Goal: Task Accomplishment & Management: Complete application form

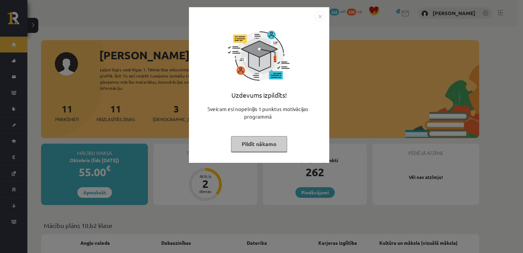
click at [321, 18] on img "Close" at bounding box center [320, 16] width 10 height 10
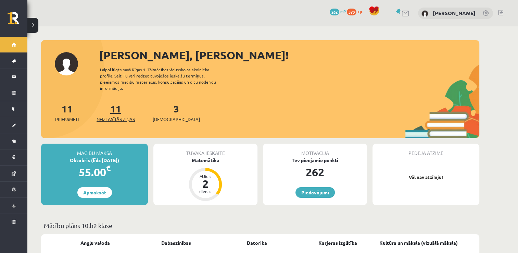
click at [116, 116] on span "Neizlasītās ziņas" at bounding box center [116, 119] width 38 height 7
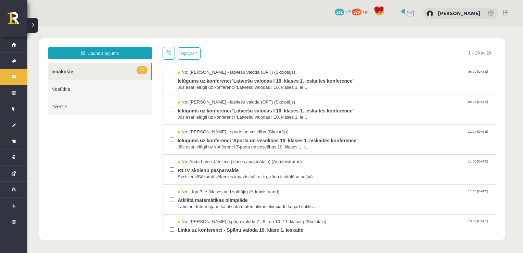
click at [127, 69] on link "11 Ienākošie" at bounding box center [99, 71] width 103 height 17
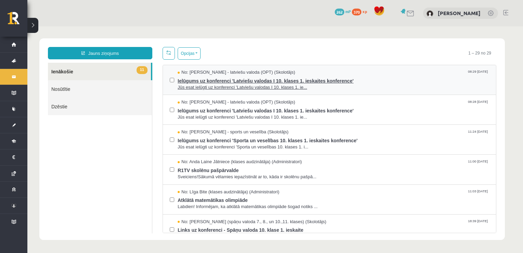
click at [192, 80] on span "Ielūgums uz konferenci 'Latviešu valodas I 10. klases 1. ieskaites konference'" at bounding box center [333, 80] width 311 height 9
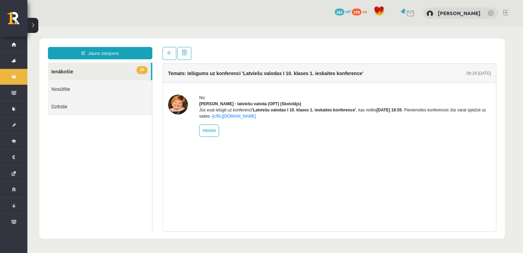
click at [126, 67] on link "10 Ienākošie" at bounding box center [99, 71] width 103 height 17
click at [166, 57] on link at bounding box center [170, 53] width 14 height 13
click at [172, 54] on link at bounding box center [170, 53] width 14 height 13
click at [76, 69] on link "10 Ienākošie" at bounding box center [99, 71] width 103 height 17
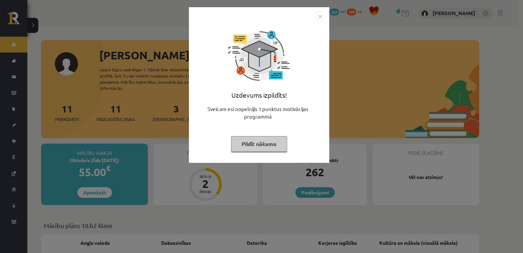
click at [316, 16] on img "Close" at bounding box center [320, 16] width 10 height 10
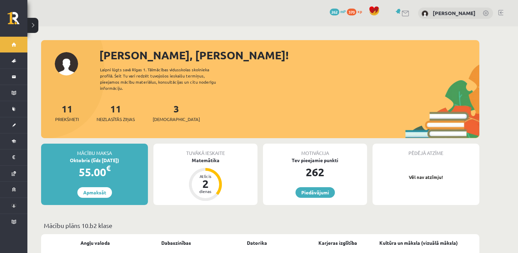
click at [115, 108] on div "11 Neizlasītās ziņas" at bounding box center [116, 111] width 38 height 21
click at [115, 116] on span "Neizlasītās ziņas" at bounding box center [116, 119] width 38 height 7
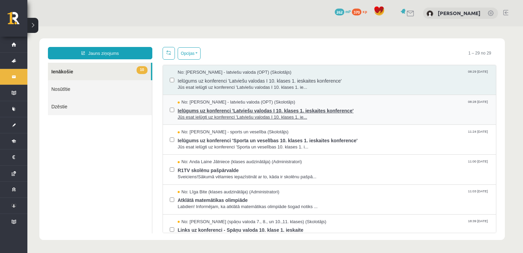
click at [198, 109] on span "Ielūgums uz konferenci 'Latviešu valodas I 10. klases 1. ieskaites konference'" at bounding box center [333, 109] width 311 height 9
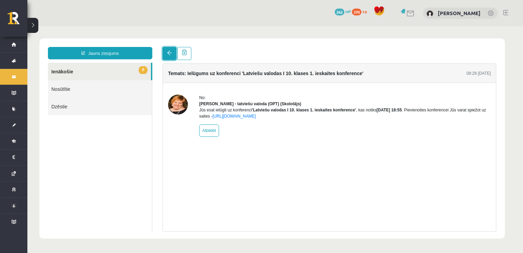
click at [171, 50] on span at bounding box center [169, 52] width 5 height 5
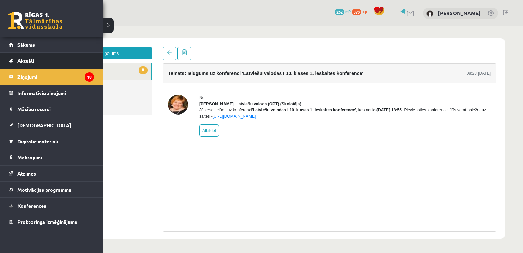
click at [15, 53] on link "Aktuāli" at bounding box center [51, 61] width 85 height 16
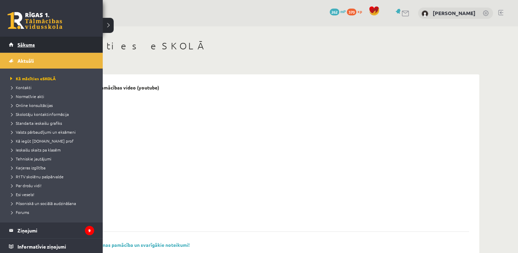
click at [16, 47] on link "Sākums" at bounding box center [51, 45] width 85 height 16
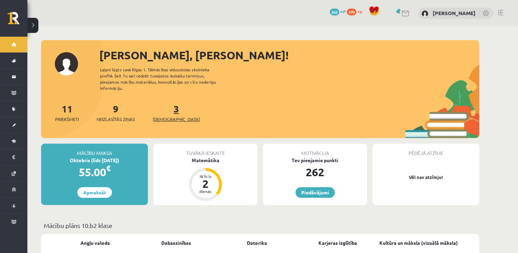
click at [170, 116] on span "[DEMOGRAPHIC_DATA]" at bounding box center [176, 119] width 47 height 7
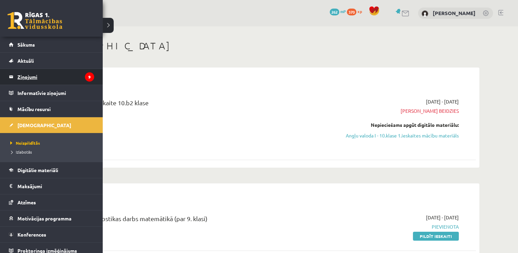
click at [34, 74] on legend "Ziņojumi 9" at bounding box center [55, 77] width 77 height 16
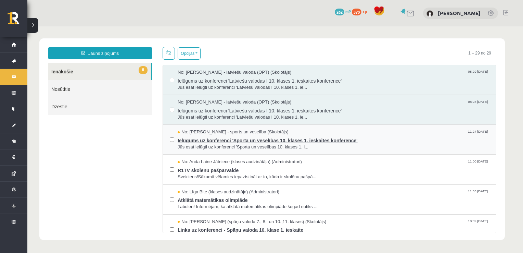
click at [197, 144] on span "Jūs esat ielūgti uz konferenci 'Sporta un veselības 10. klases 1. i..." at bounding box center [333, 147] width 311 height 7
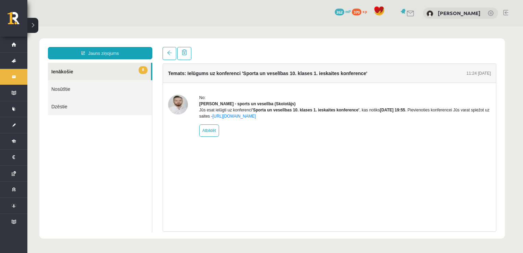
click at [94, 71] on link "8 Ienākošie" at bounding box center [99, 71] width 103 height 17
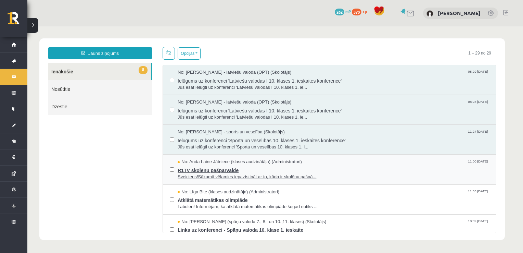
click at [214, 166] on span "R1TV skolēnu pašpārvalde" at bounding box center [333, 169] width 311 height 9
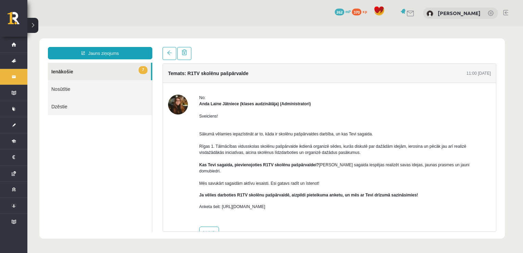
click at [98, 79] on link "7 Ienākošie" at bounding box center [99, 71] width 103 height 17
click at [95, 74] on link "7 Ienākošie" at bounding box center [99, 71] width 103 height 17
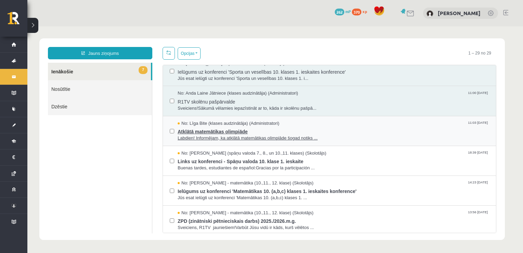
click at [197, 127] on span "Atklātā matemātikas olimpiāde" at bounding box center [333, 130] width 311 height 9
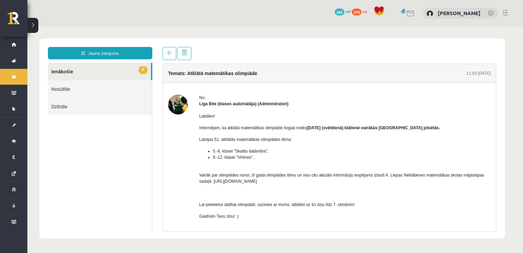
click at [101, 75] on link "6 Ienākošie" at bounding box center [99, 71] width 103 height 17
click at [99, 72] on link "6 Ienākošie" at bounding box center [99, 71] width 103 height 17
click at [91, 68] on link "6 Ienākošie" at bounding box center [99, 71] width 103 height 17
click at [129, 74] on link "6 Ienākošie" at bounding box center [99, 71] width 103 height 17
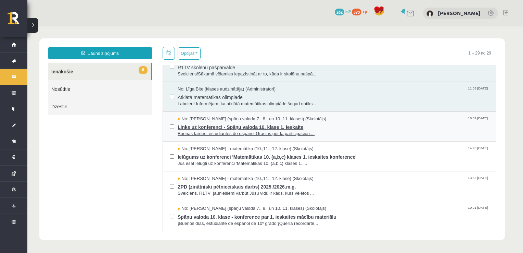
click at [183, 122] on span "Links uz konferenci - Spāņu valoda 10. klase 1. ieskaite" at bounding box center [333, 126] width 311 height 9
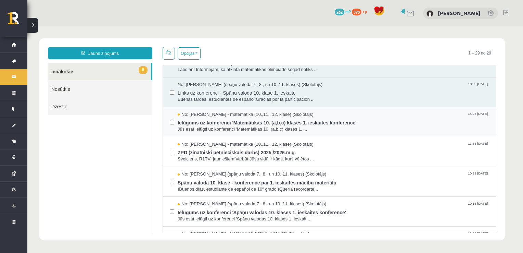
click at [176, 117] on div "No: Laima Tukāne - Grosa - matemātika (10.,11., 12. klase) (Skolotājs) 14:23 01…" at bounding box center [329, 121] width 319 height 21
click at [201, 123] on span "Ielūgums uz konferenci 'Matemātikas 10. (a,b,c) klases 1. ieskaites konference'" at bounding box center [333, 121] width 311 height 9
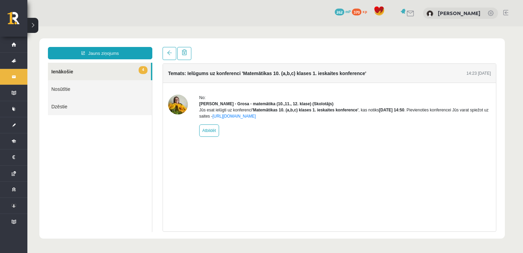
click at [124, 72] on link "4 Ienākošie" at bounding box center [99, 71] width 103 height 17
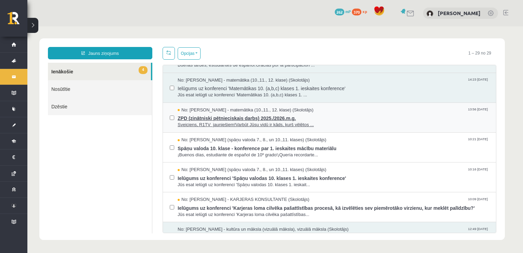
click at [183, 110] on span "No: Laima Tukāne - Grosa - matemātika (10.,11., 12. klase) (Skolotājs)" at bounding box center [246, 110] width 136 height 7
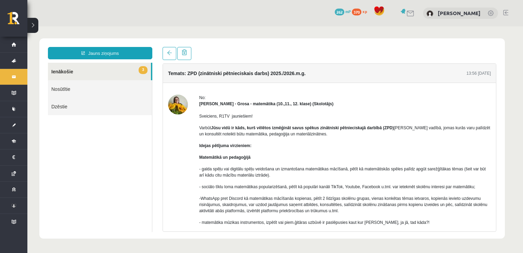
click at [119, 72] on link "3 Ienākošie" at bounding box center [99, 71] width 103 height 17
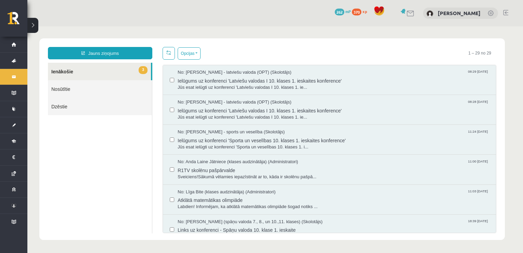
click at [115, 72] on link "3 Ienākošie" at bounding box center [99, 71] width 103 height 17
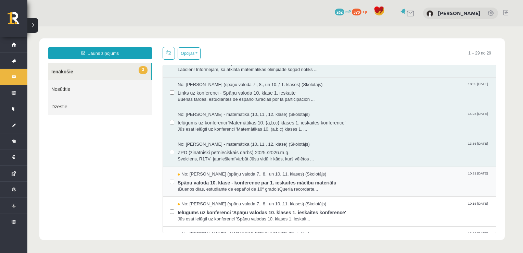
click at [184, 186] on span "¡Buenos días, estudiante de español de 10º grado!¡Quería recordarte..." at bounding box center [333, 189] width 311 height 7
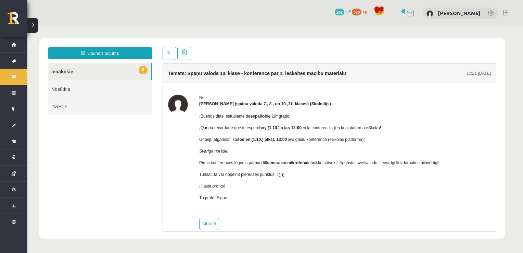
click at [100, 70] on link "2 Ienākošie" at bounding box center [99, 71] width 103 height 17
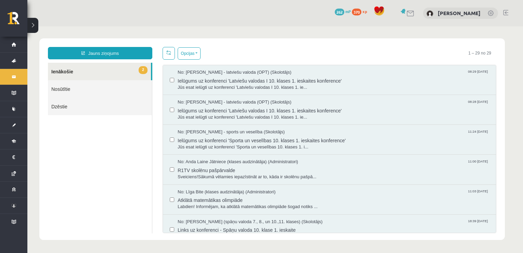
click at [100, 70] on link "2 Ienākošie" at bounding box center [99, 71] width 103 height 17
click at [112, 76] on link "2 Ienākošie" at bounding box center [99, 71] width 103 height 17
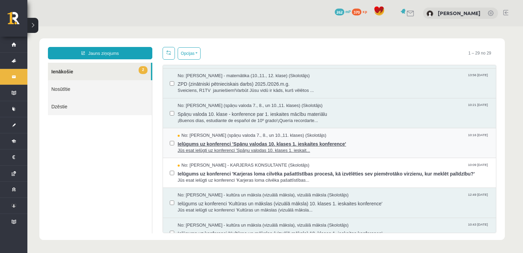
click at [205, 139] on span "Ielūgums uz konferenci 'Spāņu valodas 10. klases 1. ieskaites konference'" at bounding box center [333, 143] width 311 height 9
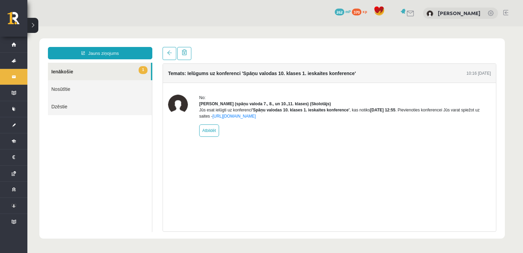
click at [118, 74] on link "1 Ienākošie" at bounding box center [99, 71] width 103 height 17
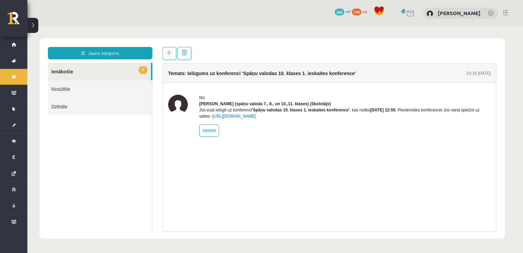
click at [118, 74] on link "1 Ienākošie" at bounding box center [99, 71] width 103 height 17
click at [112, 72] on link "1 Ienākošie" at bounding box center [99, 71] width 103 height 17
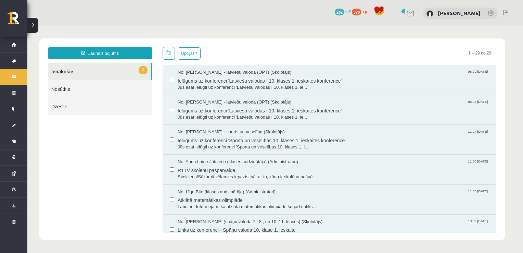
click at [113, 72] on link "1 Ienākošie" at bounding box center [99, 71] width 103 height 17
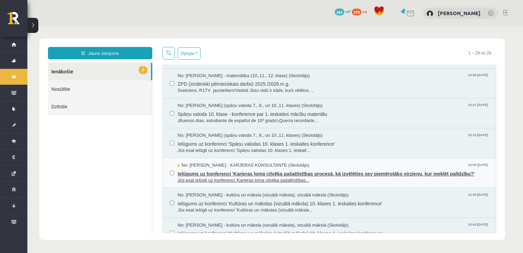
click at [218, 180] on span "Jūs esat ielūgti uz konferenci 'Karjeras loma cilvēka pašattīstības..." at bounding box center [333, 180] width 311 height 7
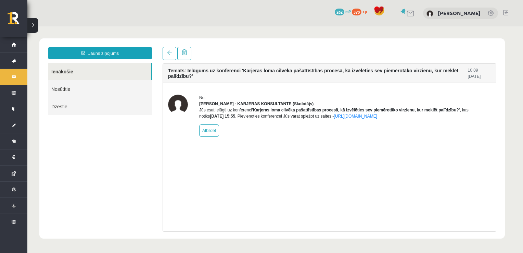
click at [216, 173] on div "Temats: Ielūgums uz konferenci 'Karjeras loma cilvēka pašattīstības procesā, kā…" at bounding box center [330, 147] width 334 height 168
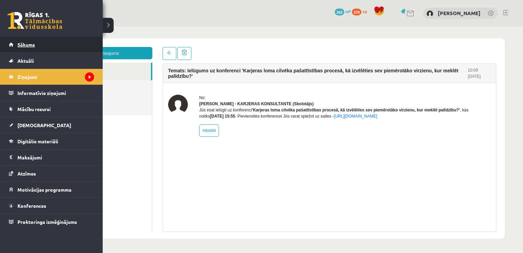
click at [24, 46] on span "Sākums" at bounding box center [25, 44] width 17 height 6
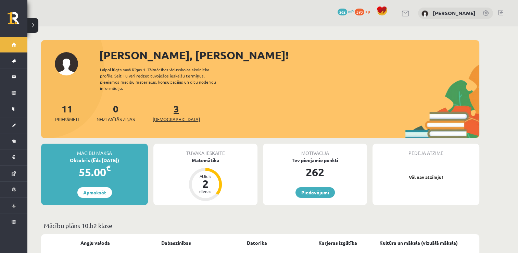
click at [159, 116] on span "[DEMOGRAPHIC_DATA]" at bounding box center [176, 119] width 47 height 7
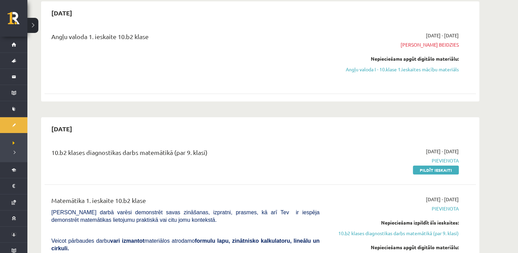
scroll to position [68, 0]
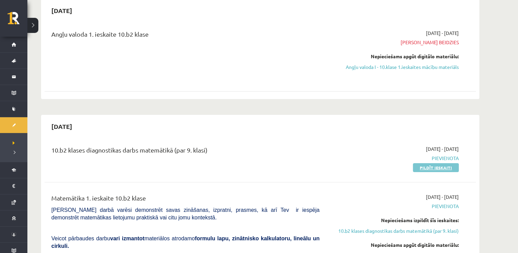
click at [433, 169] on link "Pildīt ieskaiti" at bounding box center [436, 167] width 46 height 9
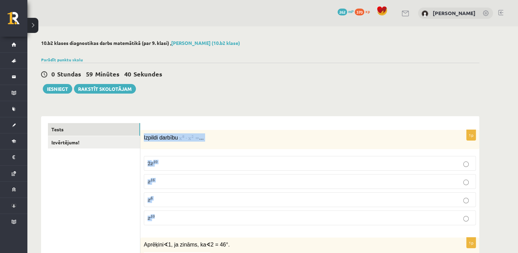
drag, startPoint x: 142, startPoint y: 136, endPoint x: 209, endPoint y: 212, distance: 100.8
click at [209, 212] on div "1p Izpildi darbību ... 2 x 10 2 x 10 x 16 x 16 x 6 x 6 x 10 x 10" at bounding box center [309, 180] width 339 height 101
drag, startPoint x: 209, startPoint y: 212, endPoint x: 175, endPoint y: 136, distance: 82.8
copy div "Izpildi darbību ... 2 x 10 2 x 10 x 16 x 16 x 6 x 6 x 10"
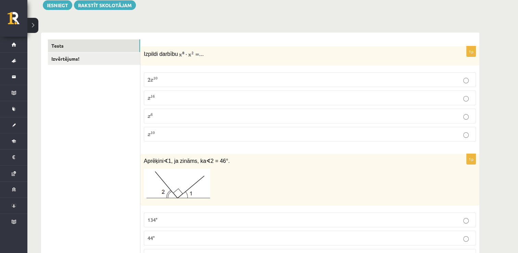
scroll to position [103, 0]
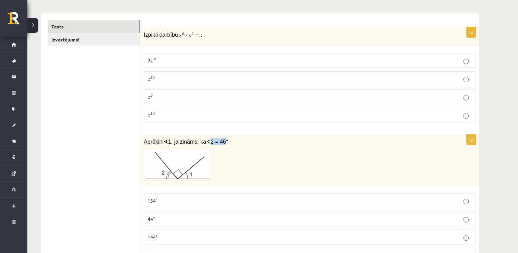
drag, startPoint x: 220, startPoint y: 140, endPoint x: 204, endPoint y: 142, distance: 15.8
click at [204, 142] on span "Aprēķini ∢ 1, ja zināms, ka ∢ 2 = 46°." at bounding box center [187, 141] width 86 height 5
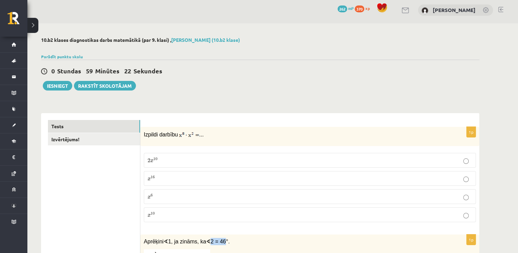
scroll to position [0, 0]
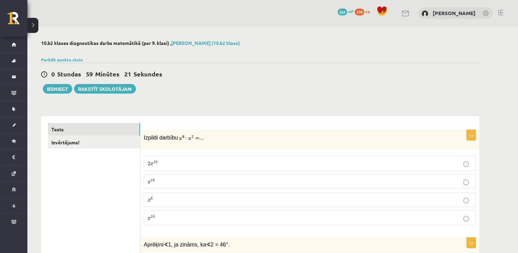
click at [171, 184] on label "x 16 x 16" at bounding box center [310, 181] width 332 height 15
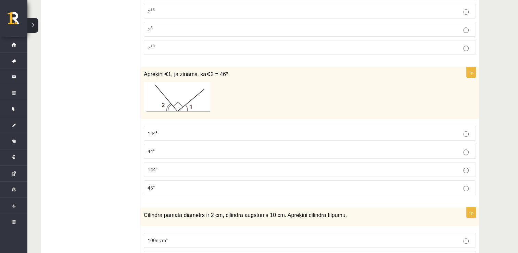
scroll to position [171, 0]
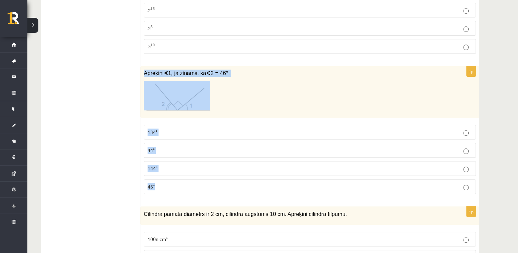
drag, startPoint x: 143, startPoint y: 69, endPoint x: 312, endPoint y: 186, distance: 205.3
click at [312, 186] on div "1p Aprēķini ∢ 1, ja zināms, ka ∢ 2 = 46°. 134° 44° 144° 46°" at bounding box center [309, 132] width 339 height 133
copy div "Aprēķini ∢ 1, ja zināms, ka ∢ 2 = 46°. 134° 44° 144° 46°"
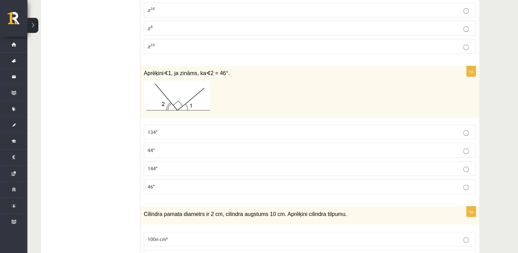
click at [176, 128] on p "134°" at bounding box center [310, 131] width 324 height 7
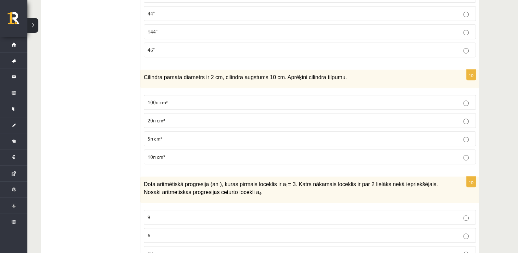
scroll to position [308, 0]
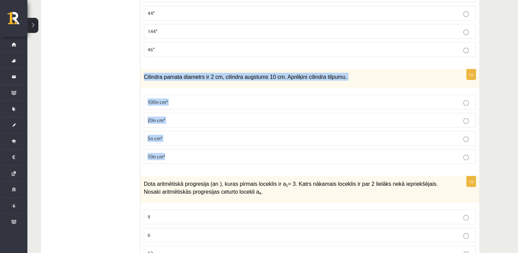
drag, startPoint x: 143, startPoint y: 73, endPoint x: 191, endPoint y: 159, distance: 99.0
click at [191, 159] on div "1p Cilindra pamata diametrs ir 2 cm, cilindra augstums 10 cm. Aprēķini cilindra…" at bounding box center [309, 119] width 339 height 100
drag, startPoint x: 191, startPoint y: 159, endPoint x: 204, endPoint y: 76, distance: 84.5
copy div "Cilindra pamata diametrs ir 2 cm, cilindra augstums 10 cm. Aprēķini cilindra ti…"
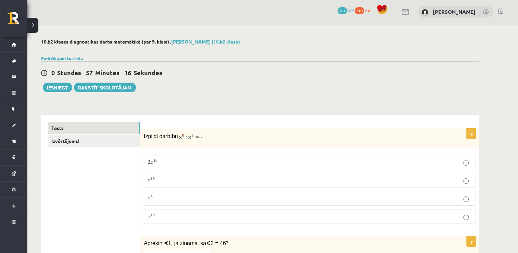
scroll to position [0, 0]
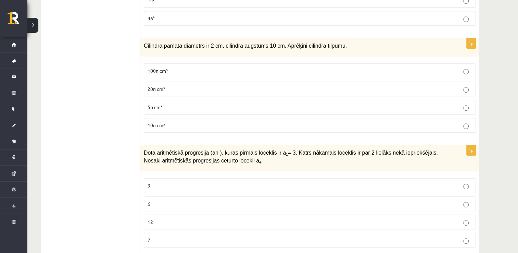
scroll to position [342, 0]
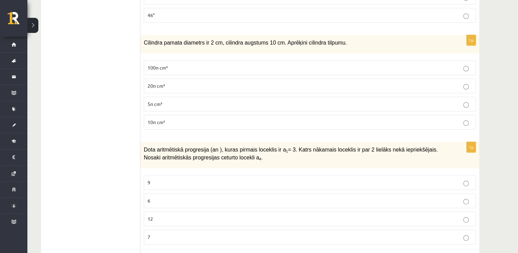
click at [166, 118] on p "10π cm³" at bounding box center [310, 121] width 324 height 7
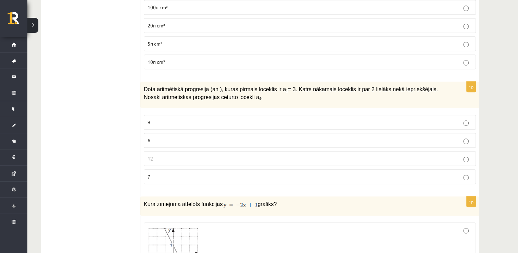
scroll to position [411, 0]
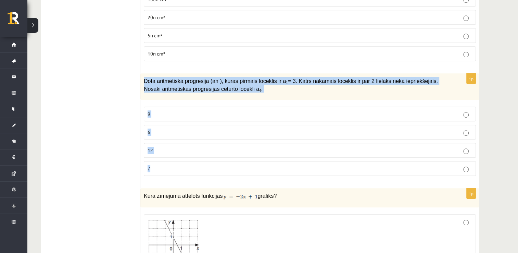
drag, startPoint x: 142, startPoint y: 77, endPoint x: 200, endPoint y: 164, distance: 104.2
click at [200, 164] on div "1p Dota aritmētiskā progresija (an ), kuras pirmais loceklis ir a 1 = 3. Katrs …" at bounding box center [309, 127] width 339 height 108
drag, startPoint x: 200, startPoint y: 164, endPoint x: 195, endPoint y: 88, distance: 76.5
copy div "Dota aritmētiskā progresija (an ), kuras pirmais loceklis ir a 1 = 3. Katrs nāk…"
click at [154, 113] on p "9" at bounding box center [310, 113] width 324 height 7
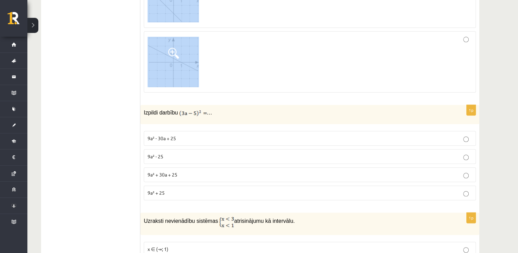
scroll to position [787, 0]
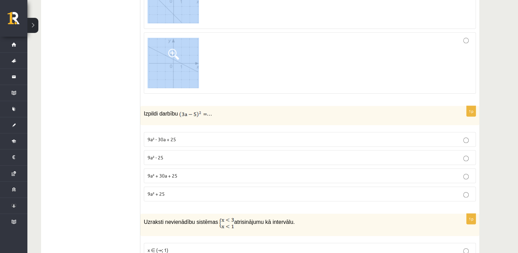
drag, startPoint x: 142, startPoint y: 89, endPoint x: 221, endPoint y: 72, distance: 81.7
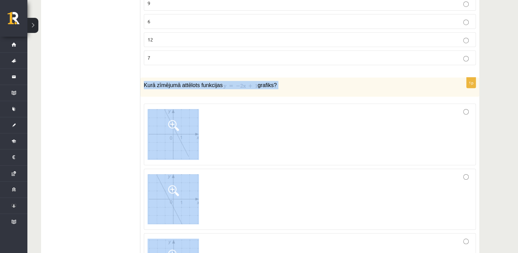
scroll to position [445, 0]
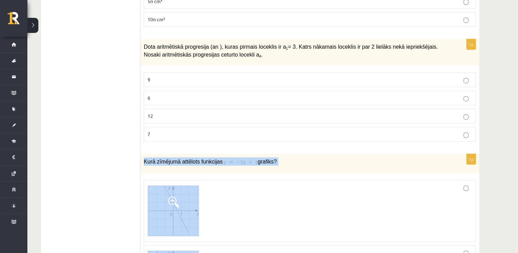
copy div "Kurā zīmējumā attēlots funkcijas grafiks?"
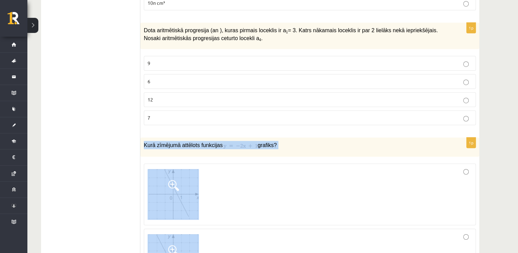
scroll to position [513, 0]
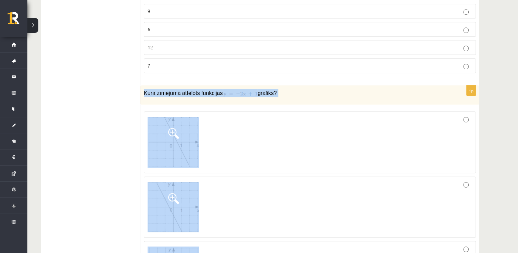
drag, startPoint x: 176, startPoint y: 130, endPoint x: 117, endPoint y: 140, distance: 60.3
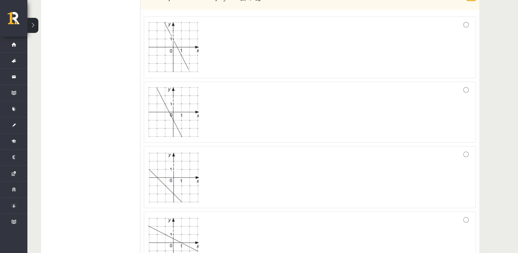
scroll to position [616, 0]
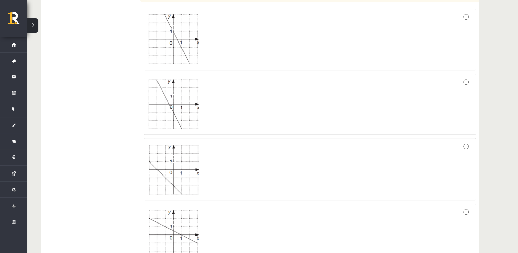
click at [461, 80] on div at bounding box center [310, 103] width 324 height 53
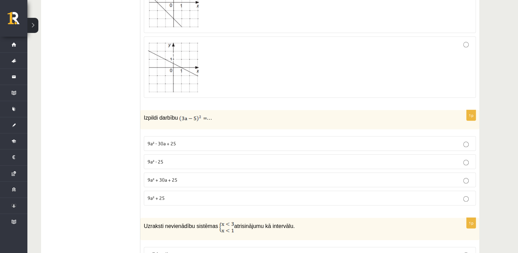
scroll to position [821, 0]
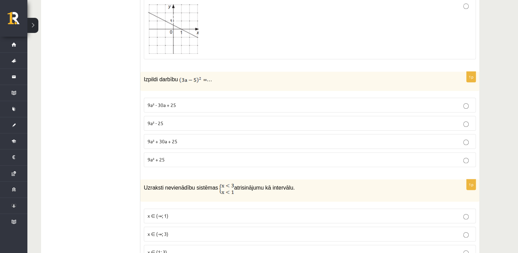
drag, startPoint x: 140, startPoint y: 76, endPoint x: 189, endPoint y: 141, distance: 81.9
drag, startPoint x: 189, startPoint y: 141, endPoint x: 133, endPoint y: 100, distance: 69.0
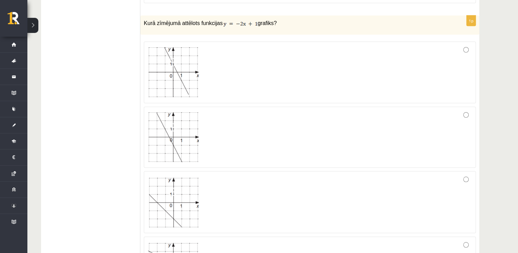
scroll to position [582, 0]
click at [461, 57] on div at bounding box center [310, 74] width 324 height 54
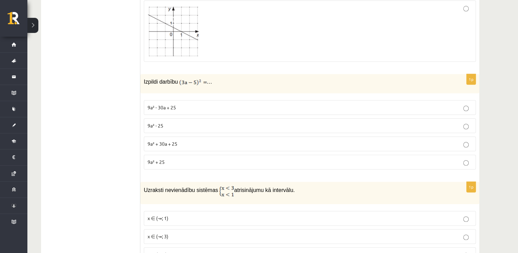
scroll to position [821, 0]
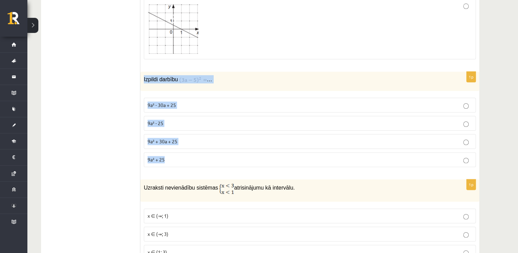
drag, startPoint x: 142, startPoint y: 76, endPoint x: 190, endPoint y: 147, distance: 86.0
click at [190, 147] on div "1p Izpildi darbību … 9a² - 30a + 25 9a² - 25 9a² + 30a + 25 9a² + 25" at bounding box center [309, 122] width 339 height 101
drag, startPoint x: 190, startPoint y: 147, endPoint x: 167, endPoint y: 75, distance: 75.7
copy div "Izpildi darbību … 9a² - 30a + 25 9a² - 25 9a² + 30a + 25 9a² + 25"
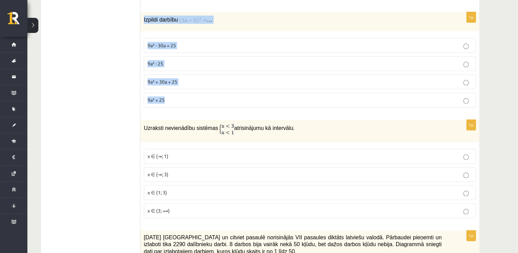
scroll to position [890, 0]
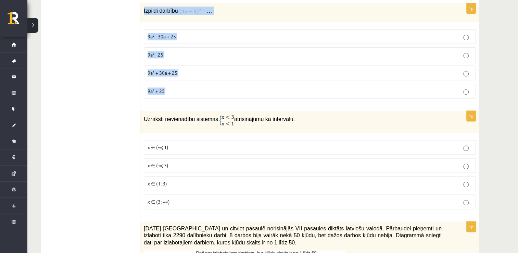
click at [190, 92] on label "9a² + 25" at bounding box center [310, 91] width 332 height 15
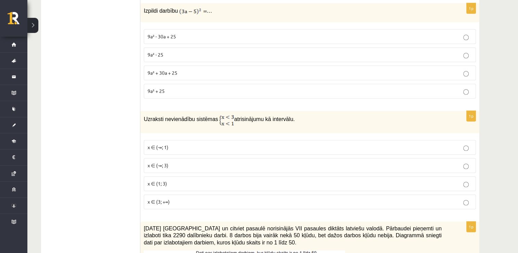
click at [163, 69] on span "9a² + 30a + 25" at bounding box center [163, 72] width 30 height 6
click at [179, 36] on label "9a² - 30a + 25" at bounding box center [310, 36] width 332 height 15
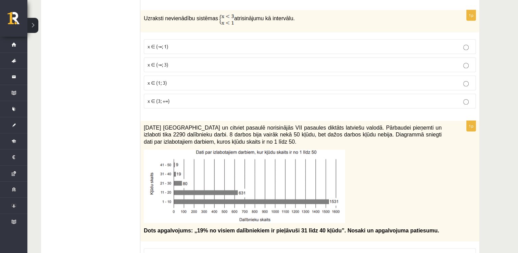
scroll to position [992, 0]
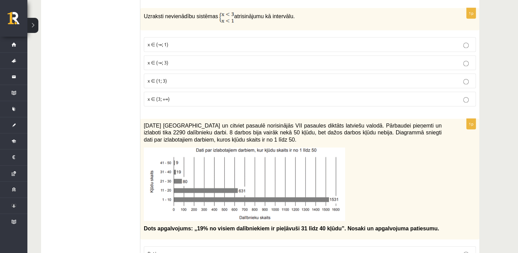
drag, startPoint x: 147, startPoint y: 14, endPoint x: 140, endPoint y: 28, distance: 15.5
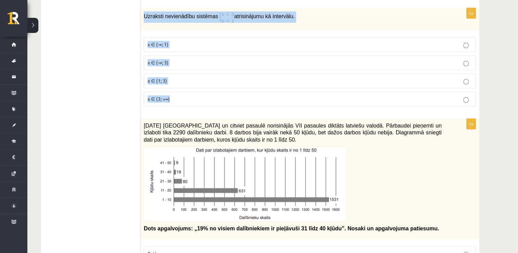
drag, startPoint x: 142, startPoint y: 11, endPoint x: 186, endPoint y: 89, distance: 88.7
click at [186, 89] on div "1p Uzraksti nevienādību sistēmas atrisinājumu kā intervālu. x ∈ (-∞; 1) x ∈ (-∞…" at bounding box center [309, 60] width 339 height 104
drag, startPoint x: 186, startPoint y: 89, endPoint x: 178, endPoint y: 11, distance: 78.4
copy div "Uzraksti nevienādību sistēmas atrisinājumu kā intervālu. x ∈ (-∞; 1) x ∈ (-∞; 3…"
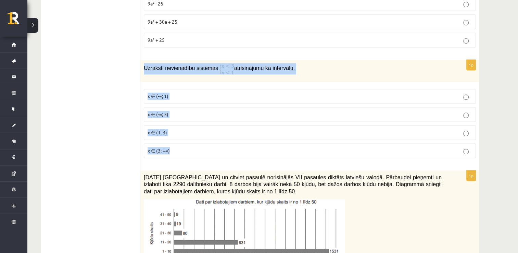
scroll to position [924, 0]
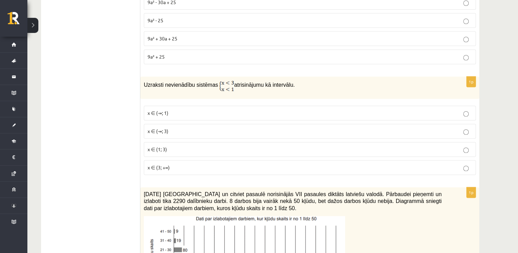
click at [219, 88] on div "Uzraksti nevienādību sistēmas atrisinājumu kā intervālu." at bounding box center [309, 87] width 339 height 22
click at [169, 149] on label "x ∈ (1; 3)" at bounding box center [310, 149] width 332 height 15
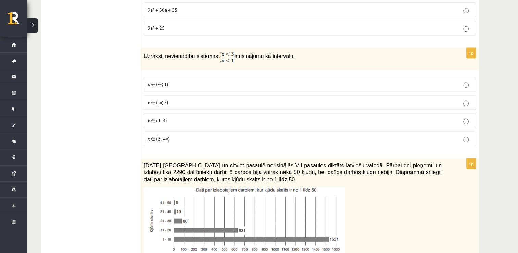
scroll to position [1095, 0]
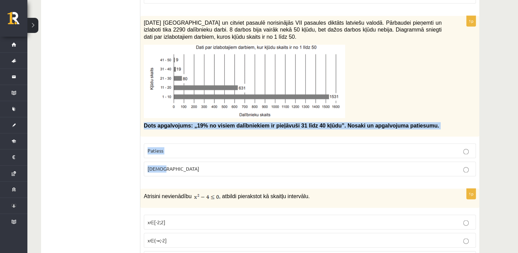
drag, startPoint x: 140, startPoint y: 119, endPoint x: 221, endPoint y: 170, distance: 95.7
click at [221, 170] on div "1p 2021. gada 27. novembrī Latvijā un citviet pasaulē norisinājās VII pasaules …" at bounding box center [309, 99] width 339 height 166
drag, startPoint x: 221, startPoint y: 170, endPoint x: 195, endPoint y: 120, distance: 56.8
copy div "Dots apgalvojums: „19% no visiem dalībniekiem ir pieļāvuši 31 līdz 40 kļūdu”. N…"
click at [148, 148] on span "Patiess" at bounding box center [156, 150] width 16 height 6
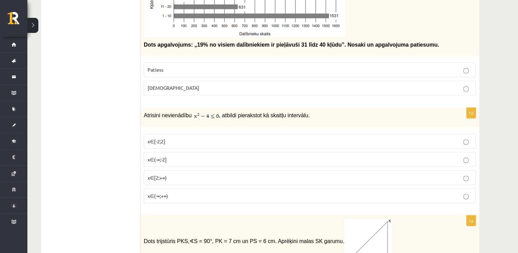
scroll to position [1232, 0]
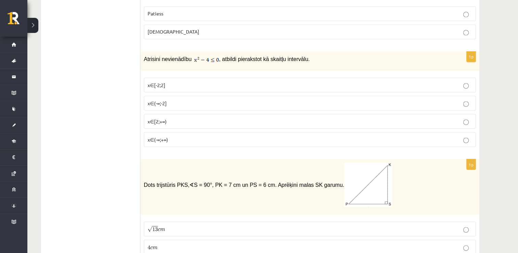
drag, startPoint x: 152, startPoint y: 61, endPoint x: 209, endPoint y: 124, distance: 85.0
drag, startPoint x: 209, startPoint y: 124, endPoint x: 198, endPoint y: 56, distance: 68.8
drag, startPoint x: 198, startPoint y: 56, endPoint x: 113, endPoint y: 67, distance: 85.9
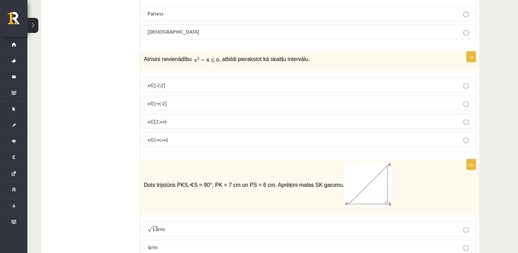
click at [141, 61] on div "Atrisini nevienādību , atbildi pierakstot kā skaitļu intervālu." at bounding box center [309, 60] width 339 height 19
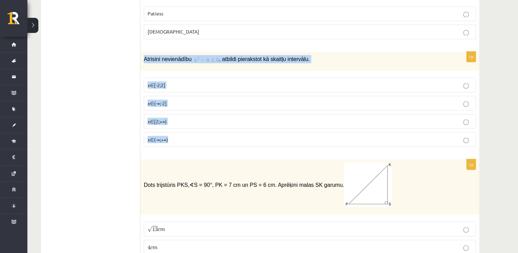
drag, startPoint x: 144, startPoint y: 54, endPoint x: 189, endPoint y: 126, distance: 85.2
click at [189, 126] on div "1p Atrisini nevienādību , atbildi pierakstot kā skaitļu intervālu. x∈[-2;2] x∈(…" at bounding box center [309, 101] width 339 height 101
drag, startPoint x: 189, startPoint y: 126, endPoint x: 168, endPoint y: 51, distance: 77.8
copy div "Atrisini nevienādību , atbildi pierakstot kā skaitļu intervālu. x∈[-2;2] x∈(-∞;…"
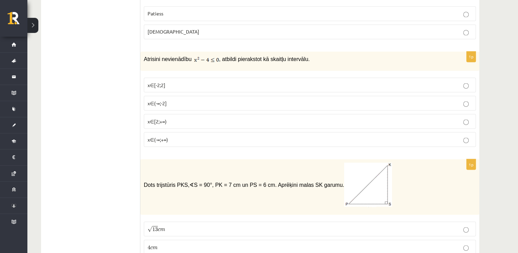
click at [194, 56] on img at bounding box center [206, 59] width 25 height 7
click at [198, 51] on div "Atrisini nevienādību , atbildi pierakstot kā skaitļu intervālu." at bounding box center [309, 60] width 339 height 19
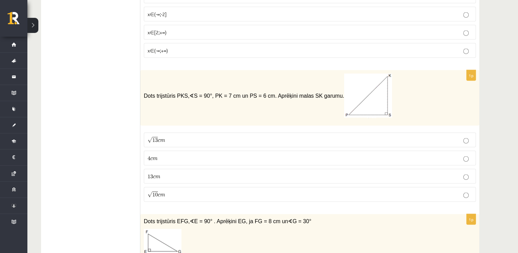
scroll to position [1266, 0]
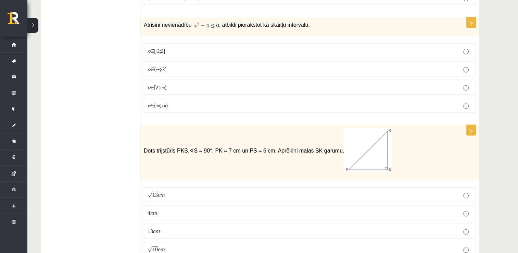
click at [179, 47] on p "x∈[-2;2]" at bounding box center [310, 50] width 324 height 7
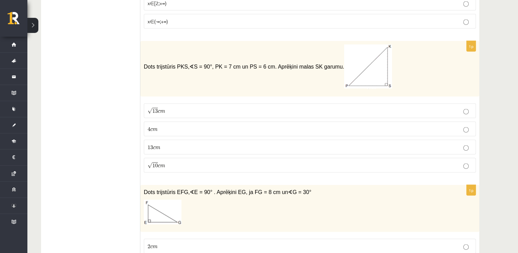
scroll to position [1369, 0]
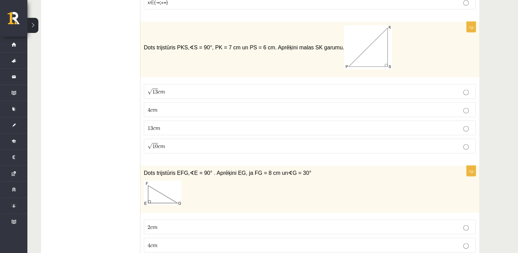
click at [172, 88] on p "√ 13 c m 13 c m" at bounding box center [310, 91] width 324 height 7
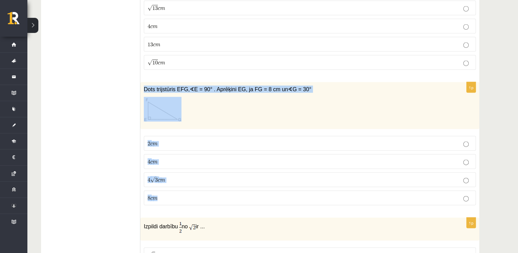
scroll to position [1472, 0]
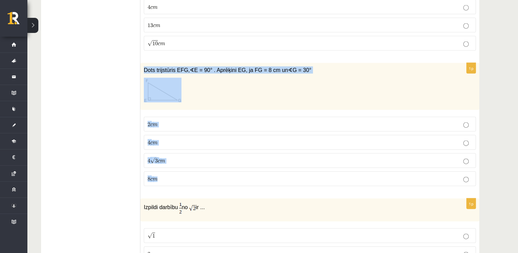
drag, startPoint x: 144, startPoint y: 130, endPoint x: 170, endPoint y: 169, distance: 46.6
click at [170, 169] on div "1p Dots trijstūris EFG, ∢ E = 90° . Aprēķini EG, ja FG = 8 cm un ∢ G = 30° 2 c …" at bounding box center [309, 127] width 339 height 128
drag, startPoint x: 170, startPoint y: 169, endPoint x: 177, endPoint y: 64, distance: 105.3
copy div "Dots trijstūris EFG, ∢ E = 90° . Aprēķini EG, ja FG = 8 cm un ∢ G = 30° 2 c m 2…"
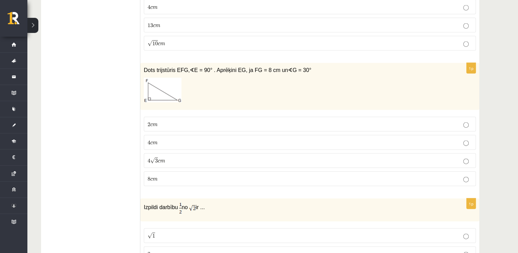
click at [158, 139] on p "4 c m 4 c m" at bounding box center [310, 142] width 324 height 7
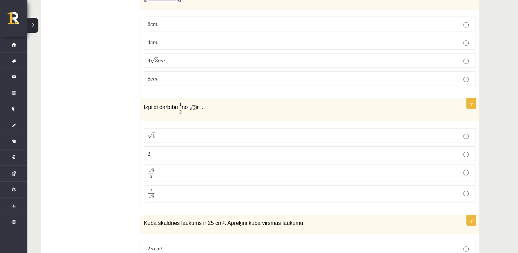
scroll to position [1574, 0]
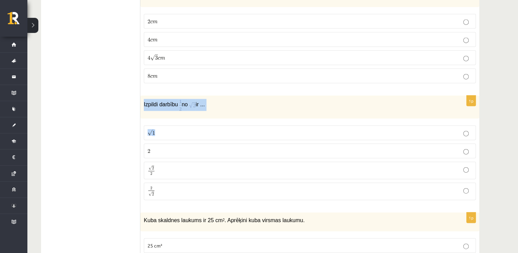
drag, startPoint x: 142, startPoint y: 95, endPoint x: 162, endPoint y: 114, distance: 27.6
click at [167, 116] on div "1p Izpildi darbību no ir ... √ 1 1 2 2 √ 2 2 2 2 2 √ 2 2 2" at bounding box center [309, 150] width 339 height 110
drag, startPoint x: 162, startPoint y: 114, endPoint x: 108, endPoint y: 98, distance: 56.8
click at [143, 95] on div "Izpildi darbību no ir ..." at bounding box center [309, 106] width 339 height 23
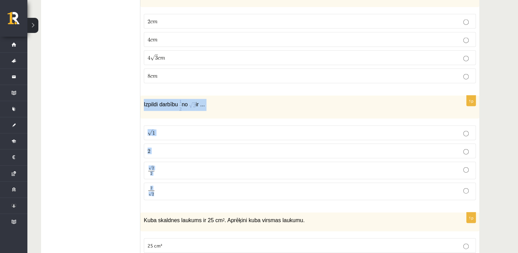
drag, startPoint x: 141, startPoint y: 99, endPoint x: 217, endPoint y: 197, distance: 124.5
click at [217, 197] on div "1p Izpildi darbību no ir ... √ 1 1 2 2 √ 2 2 2 2 2 √ 2 2 2" at bounding box center [309, 150] width 339 height 110
click at [170, 165] on p "√ 2 2 2 2" at bounding box center [310, 170] width 324 height 10
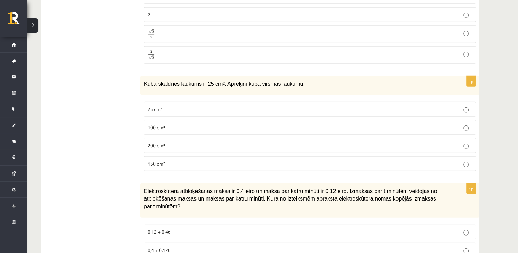
scroll to position [1711, 0]
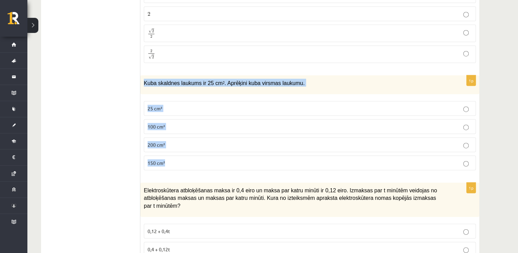
drag, startPoint x: 140, startPoint y: 75, endPoint x: 197, endPoint y: 157, distance: 99.9
click at [198, 160] on div "1p Kuba skaldnes laukums ir 25 cm 2 . Aprēķini kuba virsmas laukumu. 25 cm² 100…" at bounding box center [309, 125] width 339 height 100
drag, startPoint x: 197, startPoint y: 157, endPoint x: 172, endPoint y: 75, distance: 85.9
click at [152, 159] on span "150 cm²" at bounding box center [156, 162] width 17 height 6
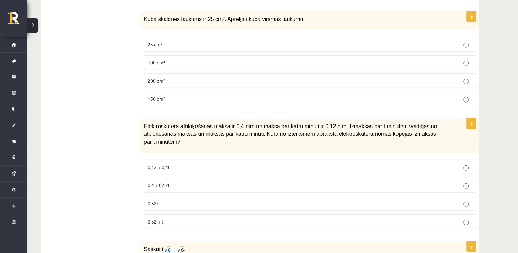
scroll to position [1814, 0]
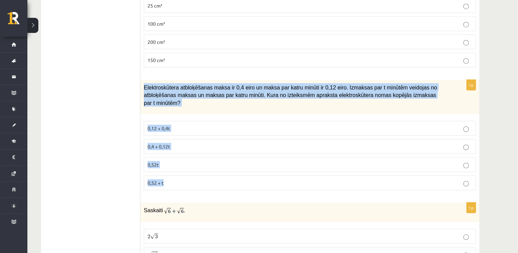
drag, startPoint x: 142, startPoint y: 76, endPoint x: 188, endPoint y: 163, distance: 98.0
click at [188, 166] on div "1p Elektroskūtera atbloķēšanas maksa ir 0,4 eiro un maksa par katru minūti ir 0…" at bounding box center [309, 138] width 339 height 116
drag, startPoint x: 188, startPoint y: 163, endPoint x: 164, endPoint y: 79, distance: 87.9
click at [181, 143] on p "0,4 + 0,12t" at bounding box center [310, 146] width 324 height 7
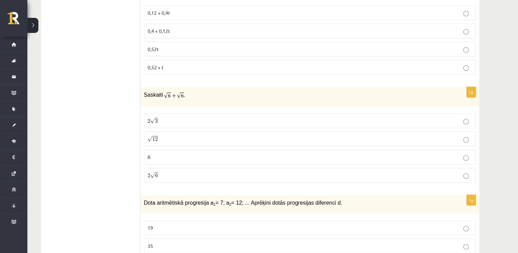
scroll to position [1951, 0]
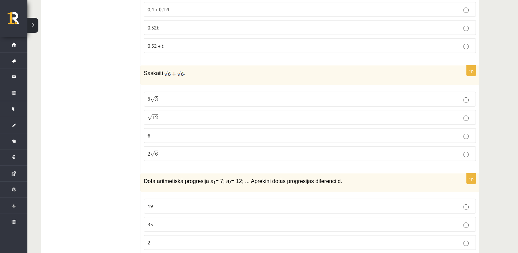
click at [170, 114] on p "√ 12 12" at bounding box center [310, 117] width 324 height 7
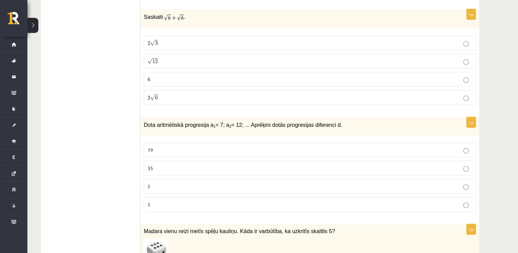
scroll to position [2053, 0]
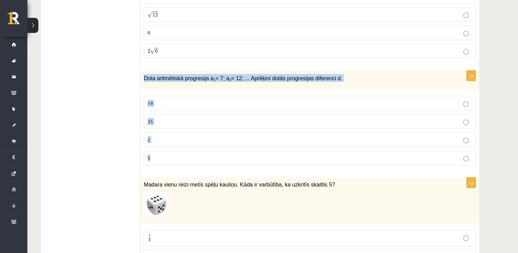
drag, startPoint x: 145, startPoint y: 57, endPoint x: 189, endPoint y: 144, distance: 97.0
click at [189, 144] on div "1p Dota aritmētiskā progresija a 1 = 7; a 2 = 12; ... Aprēķini dotās progresija…" at bounding box center [309, 121] width 339 height 100
drag, startPoint x: 189, startPoint y: 144, endPoint x: 172, endPoint y: 55, distance: 90.0
click at [154, 154] on p "5" at bounding box center [310, 157] width 324 height 7
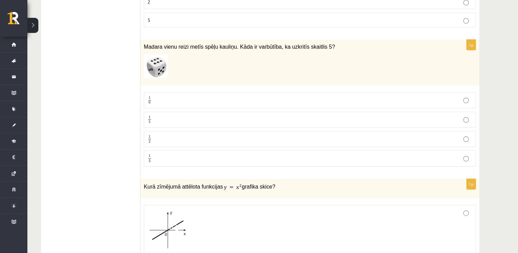
scroll to position [2190, 0]
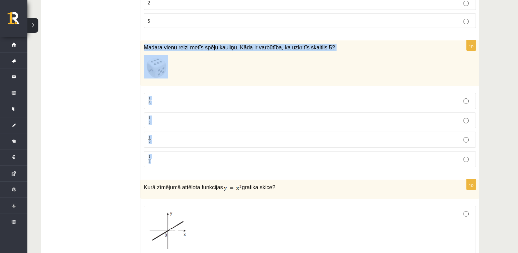
drag, startPoint x: 142, startPoint y: 29, endPoint x: 186, endPoint y: 129, distance: 109.1
click at [186, 132] on div "1p Madara vienu reizi metīs spēļu kauliņu. Kāda ir varbūtība, ka uzkritīs skait…" at bounding box center [309, 106] width 339 height 132
drag, startPoint x: 186, startPoint y: 129, endPoint x: 180, endPoint y: 30, distance: 99.8
click at [167, 116] on p "1 5 1 5" at bounding box center [310, 120] width 324 height 9
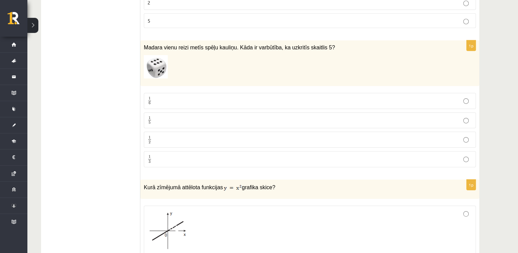
click at [168, 97] on p "1 6 1 6" at bounding box center [310, 101] width 324 height 9
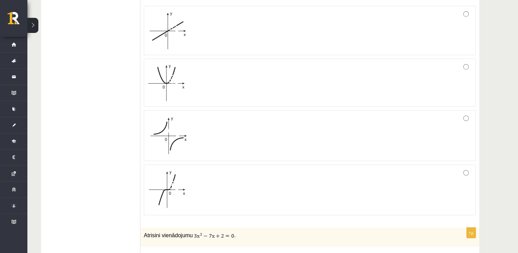
scroll to position [2396, 0]
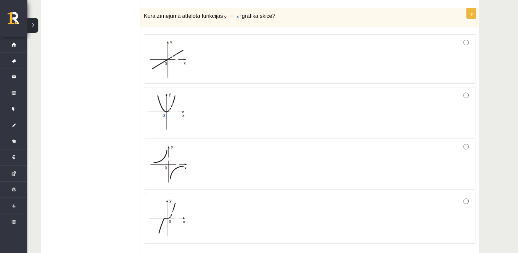
click at [235, 151] on div at bounding box center [310, 163] width 324 height 43
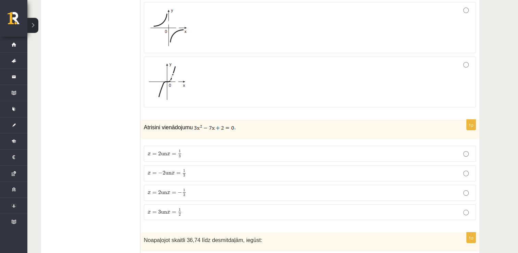
scroll to position [2498, 0]
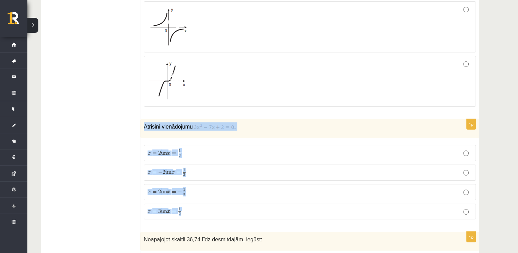
drag, startPoint x: 143, startPoint y: 107, endPoint x: 213, endPoint y: 195, distance: 112.7
click at [213, 195] on div "1p Atrisini vienādojumu . x = 2 un x = 1 3 x = 2 un x = 1 3 x = − 2 un x = 1 3 …" at bounding box center [309, 172] width 339 height 106
drag, startPoint x: 213, startPoint y: 195, endPoint x: 165, endPoint y: 110, distance: 98.1
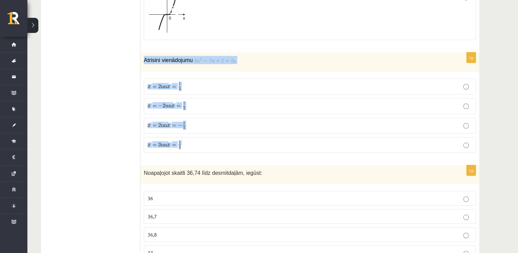
scroll to position [2567, 0]
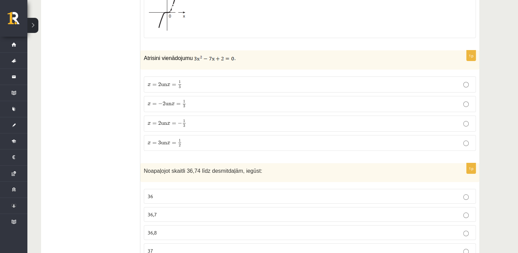
click at [185, 119] on span "1" at bounding box center [184, 120] width 2 height 3
click at [184, 100] on span "x = − 2 un x = 1 3" at bounding box center [167, 104] width 39 height 8
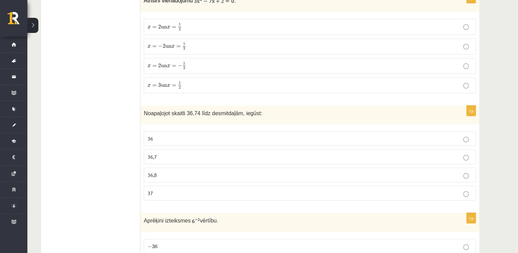
scroll to position [2635, 0]
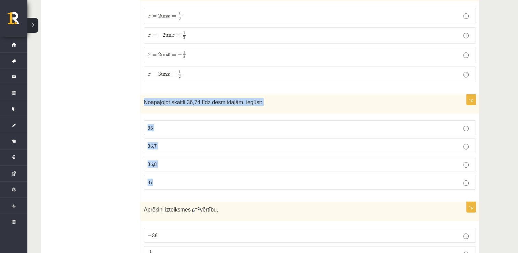
drag, startPoint x: 142, startPoint y: 81, endPoint x: 192, endPoint y: 156, distance: 89.6
click at [192, 156] on div "1p Noapaļojot skaitli 36,74 līdz desmitdaļām, iegūst: 36 36,7 36,8 37" at bounding box center [309, 144] width 339 height 100
drag, startPoint x: 192, startPoint y: 156, endPoint x: 182, endPoint y: 82, distance: 73.9
click at [170, 142] on p "36,7" at bounding box center [310, 145] width 324 height 7
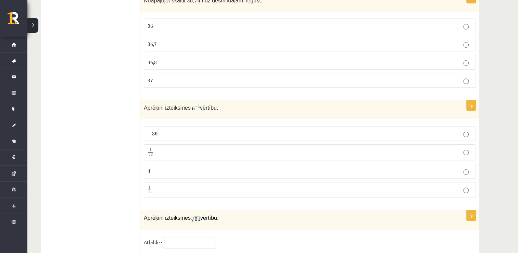
scroll to position [2738, 0]
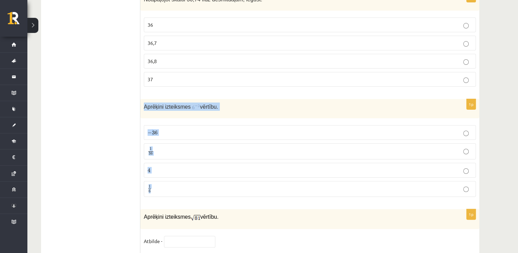
drag, startPoint x: 144, startPoint y: 87, endPoint x: 185, endPoint y: 163, distance: 85.7
click at [185, 163] on div "1p Aprēķini izteiksmes vērtību. − 36 − 36 1 36 1 36 4 4 1 6 1 6" at bounding box center [309, 150] width 339 height 103
drag, startPoint x: 185, startPoint y: 163, endPoint x: 163, endPoint y: 85, distance: 80.8
click at [167, 184] on p "1 6 1 6" at bounding box center [310, 188] width 324 height 9
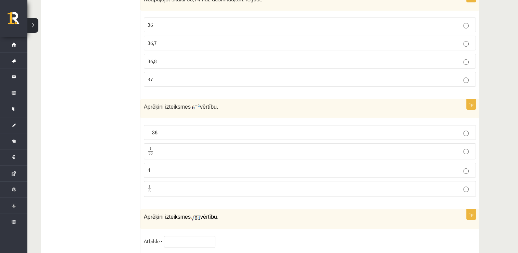
click at [169, 147] on p "1 36 1 36" at bounding box center [310, 151] width 324 height 9
click at [162, 184] on p "1 6 1 6" at bounding box center [310, 188] width 324 height 9
click at [181, 147] on p "1 36 1 36" at bounding box center [310, 151] width 324 height 9
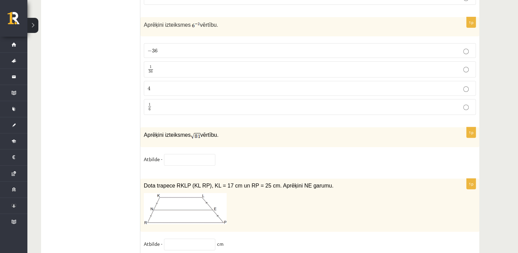
scroll to position [2806, 0]
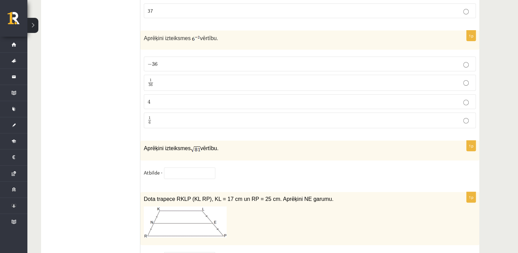
click at [164, 116] on p "1 6 1 6" at bounding box center [310, 120] width 324 height 9
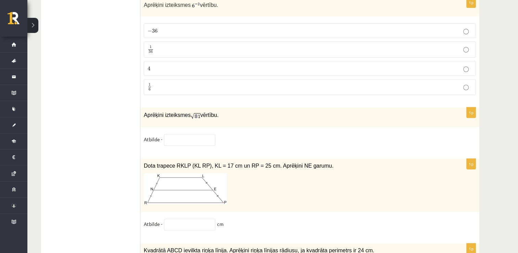
scroll to position [2841, 0]
drag, startPoint x: 144, startPoint y: 94, endPoint x: 215, endPoint y: 94, distance: 71.2
click at [216, 110] on p "Aprēķini izteiksmes vērtību." at bounding box center [293, 114] width 298 height 9
drag, startPoint x: 215, startPoint y: 94, endPoint x: 203, endPoint y: 90, distance: 12.8
click at [182, 133] on input "text" at bounding box center [189, 139] width 51 height 12
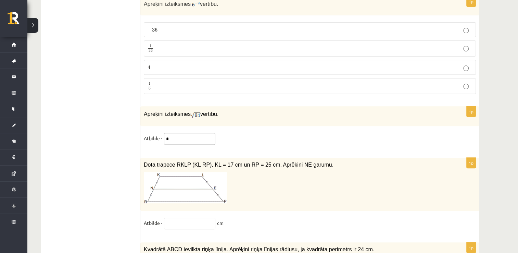
type input "*"
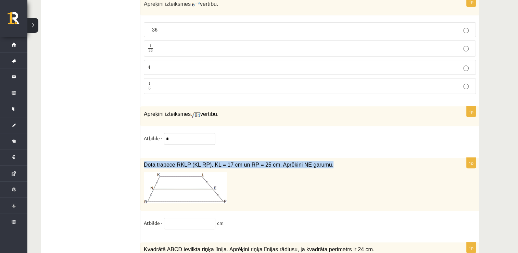
drag, startPoint x: 142, startPoint y: 143, endPoint x: 310, endPoint y: 147, distance: 167.4
click at [310, 157] on div "Dota trapece RKLP (KL RP), KL = 17 cm un RP = 25 cm. Aprēķini NE garumu." at bounding box center [309, 183] width 339 height 53
drag, startPoint x: 310, startPoint y: 147, endPoint x: 300, endPoint y: 143, distance: 10.9
click at [166, 172] on img at bounding box center [185, 187] width 83 height 31
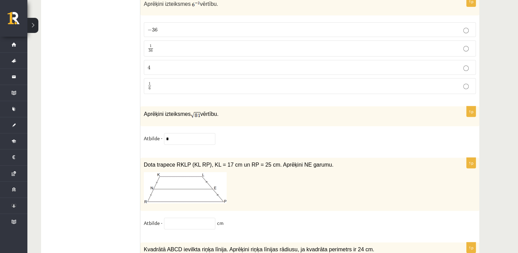
drag, startPoint x: 166, startPoint y: 167, endPoint x: 92, endPoint y: 158, distance: 74.5
drag, startPoint x: 92, startPoint y: 158, endPoint x: 137, endPoint y: 169, distance: 46.6
click at [190, 172] on img at bounding box center [185, 187] width 83 height 31
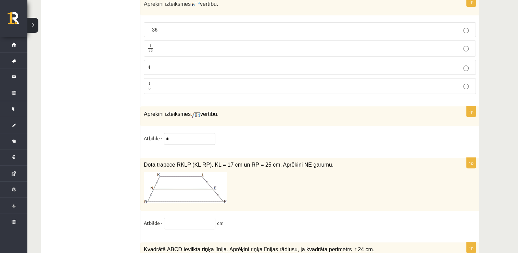
click at [190, 172] on img at bounding box center [185, 187] width 83 height 31
click at [191, 217] on input "text" at bounding box center [189, 223] width 51 height 12
type input "**"
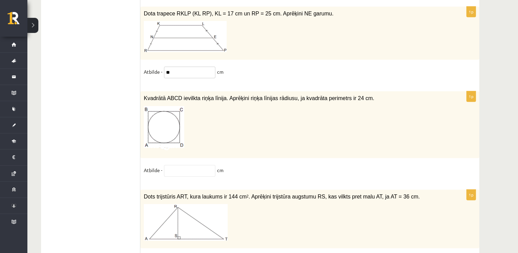
scroll to position [2991, 0]
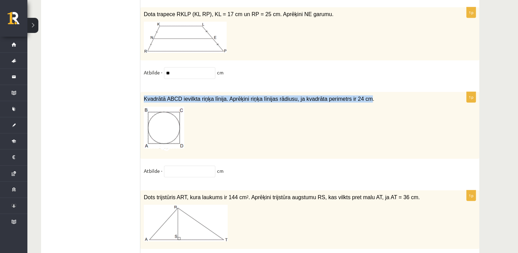
drag, startPoint x: 142, startPoint y: 79, endPoint x: 352, endPoint y: 80, distance: 209.5
click at [352, 92] on div "Kvadrātā ABCD ievilkta riņķa līnija. Aprēķini riņķa līnijas rādiusu, ja kvadrāt…" at bounding box center [309, 125] width 339 height 67
drag, startPoint x: 352, startPoint y: 80, endPoint x: 347, endPoint y: 78, distance: 4.9
click at [163, 108] on img at bounding box center [164, 128] width 40 height 44
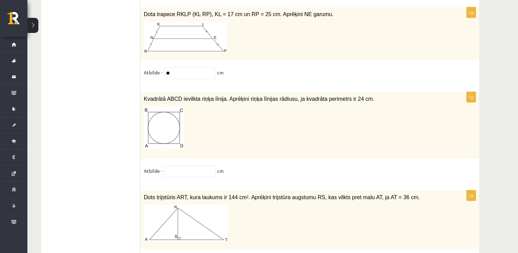
drag, startPoint x: 163, startPoint y: 108, endPoint x: 131, endPoint y: 102, distance: 32.4
click at [165, 106] on img at bounding box center [164, 128] width 40 height 44
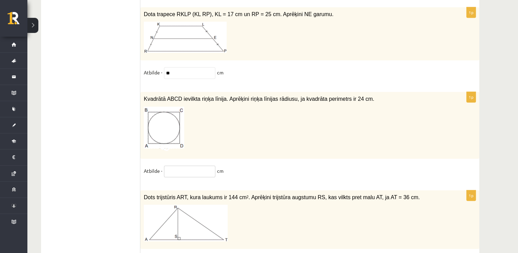
click at [181, 165] on input "text" at bounding box center [189, 171] width 51 height 12
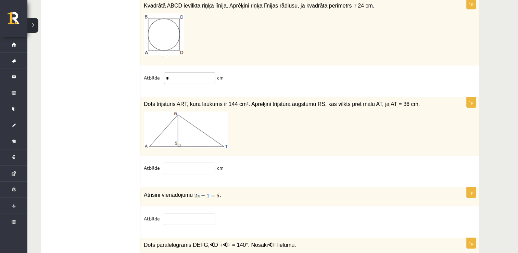
scroll to position [3093, 0]
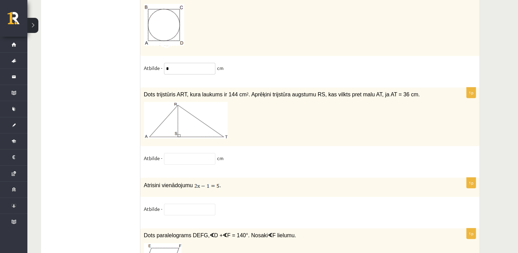
type input "*"
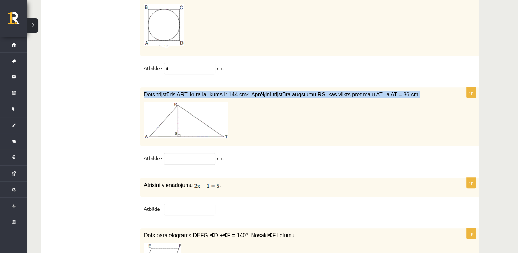
drag, startPoint x: 143, startPoint y: 74, endPoint x: 396, endPoint y: 76, distance: 252.9
click at [396, 87] on div "Dots trijstūris ART, kura laukums ir 144 cm 2 . Aprēķini trijstūra augstumu RS,…" at bounding box center [309, 116] width 339 height 59
drag, startPoint x: 396, startPoint y: 76, endPoint x: 372, endPoint y: 71, distance: 23.7
click at [169, 102] on img at bounding box center [186, 120] width 84 height 37
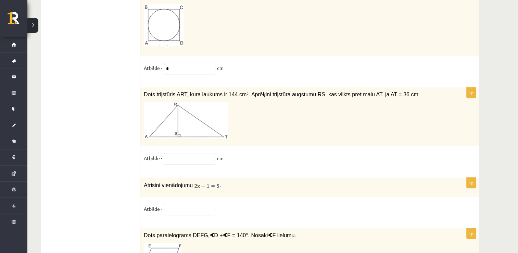
drag, startPoint x: 169, startPoint y: 101, endPoint x: 110, endPoint y: 103, distance: 59.9
click at [151, 103] on img at bounding box center [186, 120] width 84 height 37
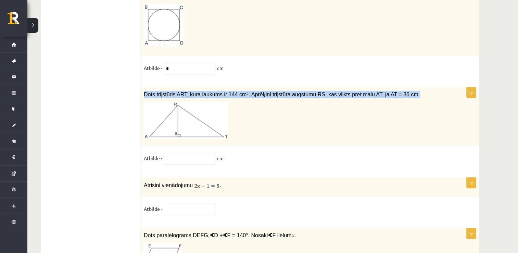
drag, startPoint x: 145, startPoint y: 74, endPoint x: 397, endPoint y: 77, distance: 251.9
click at [397, 87] on div "Dots trijstūris ART, kura laukums ir 144 cm 2 . Aprēķini trijstūra augstumu RS,…" at bounding box center [309, 116] width 339 height 59
drag, startPoint x: 397, startPoint y: 77, endPoint x: 388, endPoint y: 74, distance: 9.1
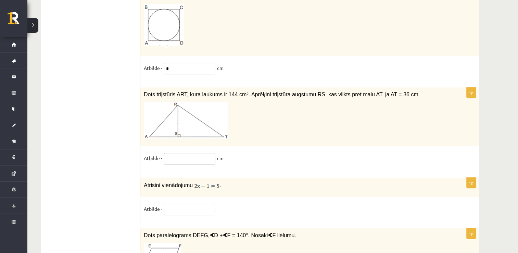
click at [178, 153] on input "text" at bounding box center [189, 159] width 51 height 12
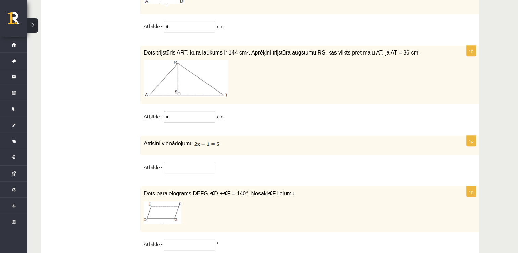
scroll to position [3162, 0]
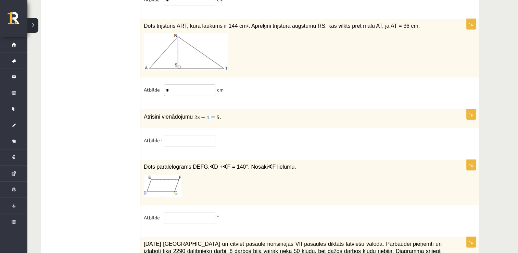
type input "*"
drag, startPoint x: 145, startPoint y: 98, endPoint x: 215, endPoint y: 101, distance: 69.9
click at [215, 112] on p "Atrisini vienādojumu ." at bounding box center [293, 116] width 298 height 8
drag, startPoint x: 215, startPoint y: 101, endPoint x: 185, endPoint y: 98, distance: 29.9
click at [172, 135] on input "text" at bounding box center [189, 141] width 51 height 12
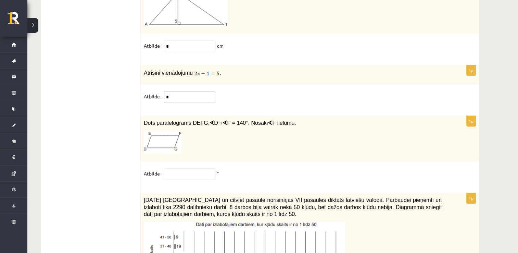
scroll to position [3230, 0]
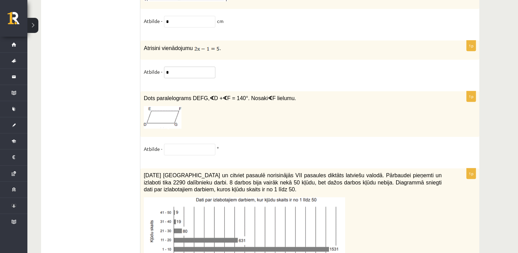
type input "*"
drag, startPoint x: 144, startPoint y: 79, endPoint x: 281, endPoint y: 84, distance: 136.7
click at [281, 91] on div "Dots paralelograms DEFG, ∢ D + ∢ F = 140°. Nosaki ∢ F lielumu." at bounding box center [309, 114] width 339 height 46
drag, startPoint x: 281, startPoint y: 84, endPoint x: 264, endPoint y: 80, distance: 16.9
click at [175, 143] on input "text" at bounding box center [189, 149] width 51 height 12
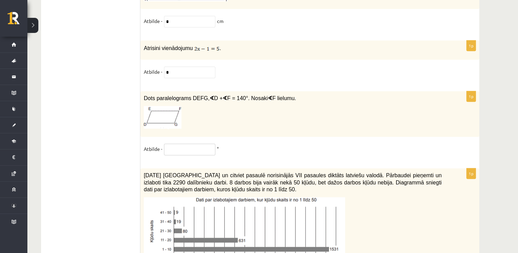
paste input "*******"
drag, startPoint x: 177, startPoint y: 135, endPoint x: 162, endPoint y: 138, distance: 14.6
click at [162, 143] on fieldset "Atbilde - ******* °" at bounding box center [310, 150] width 332 height 14
type input "***"
drag, startPoint x: 177, startPoint y: 135, endPoint x: 161, endPoint y: 139, distance: 16.6
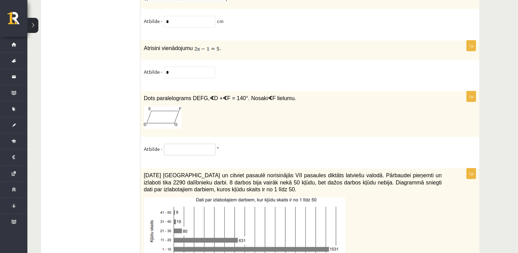
click at [161, 143] on fieldset "Atbilde - °" at bounding box center [310, 150] width 332 height 14
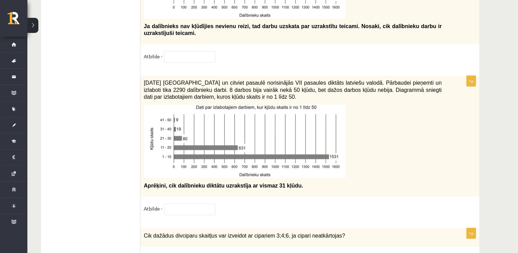
scroll to position [3504, 0]
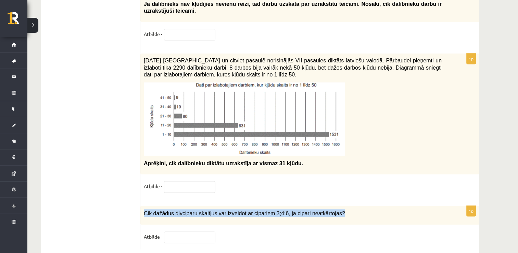
drag, startPoint x: 144, startPoint y: 196, endPoint x: 330, endPoint y: 198, distance: 185.8
click at [330, 209] on p "Cik dažādus divciparu skaitļus var izveidot ar cipariem 3;4;6, ja cipari neatkā…" at bounding box center [293, 213] width 298 height 8
drag, startPoint x: 330, startPoint y: 198, endPoint x: 308, endPoint y: 195, distance: 21.7
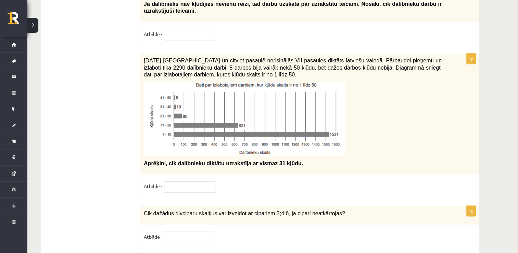
click at [171, 181] on input "text" at bounding box center [189, 187] width 51 height 12
click at [187, 231] on input "text" at bounding box center [189, 237] width 51 height 12
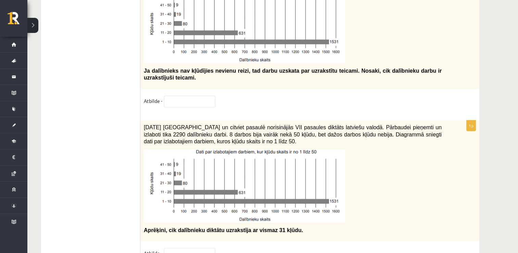
scroll to position [3436, 0]
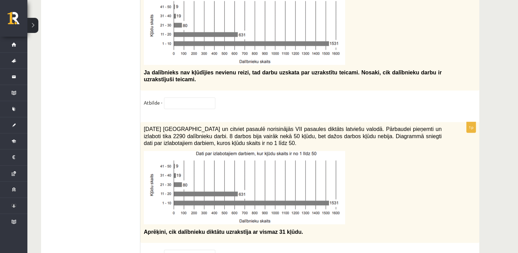
type input "*"
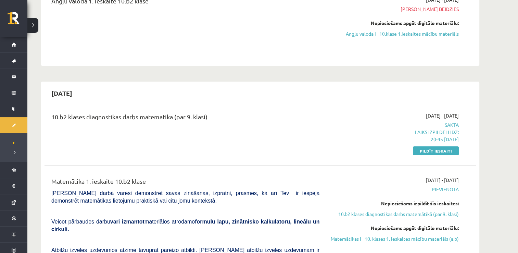
scroll to position [103, 0]
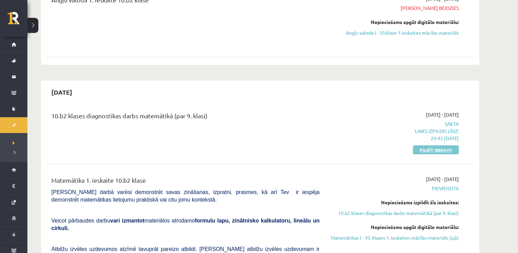
click at [426, 150] on link "Pildīt ieskaiti" at bounding box center [436, 149] width 46 height 9
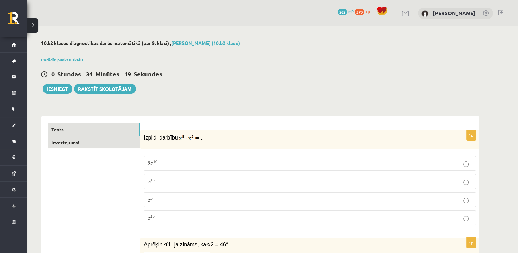
click at [85, 144] on link "Izvērtējums!" at bounding box center [94, 142] width 92 height 13
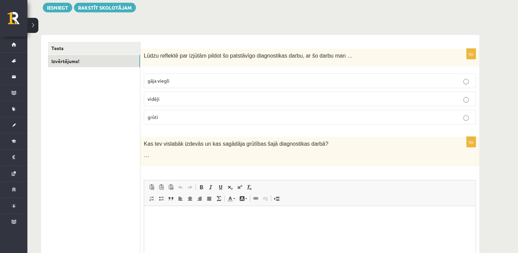
scroll to position [67, 0]
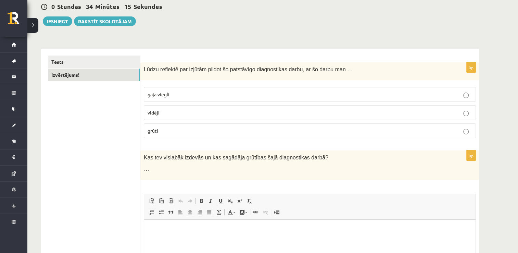
click at [167, 129] on p "grūti" at bounding box center [310, 130] width 324 height 7
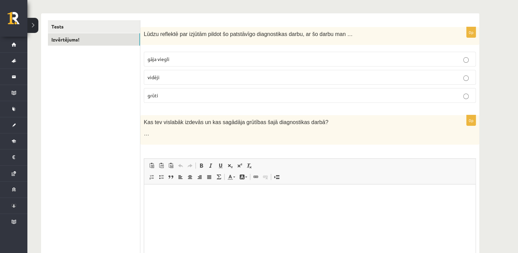
scroll to position [102, 0]
click at [233, 206] on html at bounding box center [309, 195] width 331 height 21
click at [85, 114] on ul "Tests Izvērtējums!" at bounding box center [94, 161] width 92 height 280
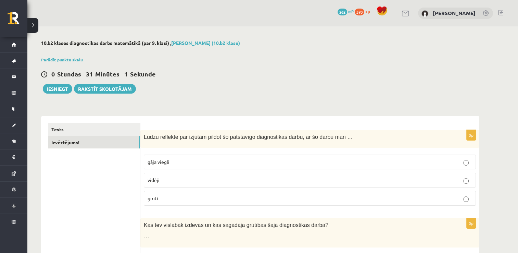
scroll to position [0, 0]
click at [93, 131] on link "Tests" at bounding box center [94, 129] width 92 height 13
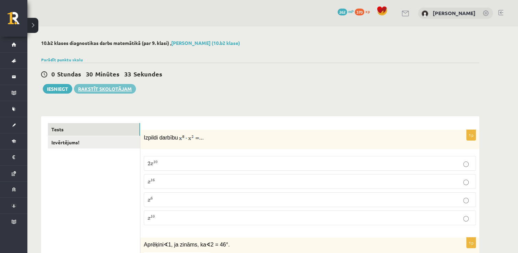
click at [107, 87] on link "Rakstīt skolotājam" at bounding box center [105, 89] width 62 height 10
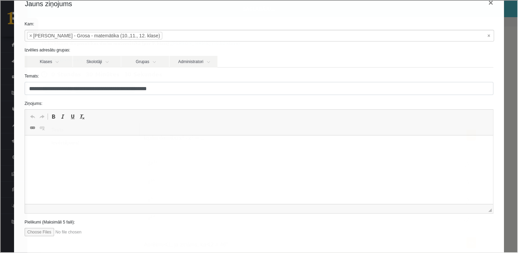
scroll to position [50, 0]
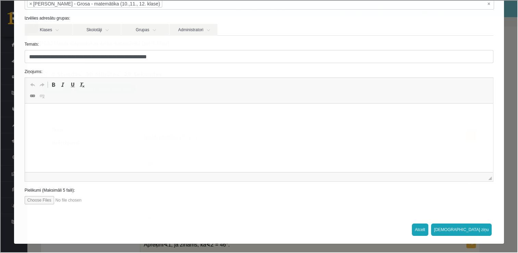
click at [427, 227] on button "Atcelt" at bounding box center [419, 228] width 16 height 12
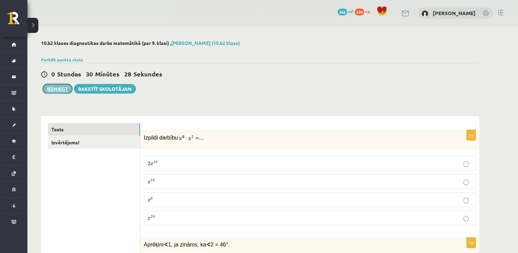
click at [57, 87] on button "Iesniegt" at bounding box center [57, 89] width 29 height 10
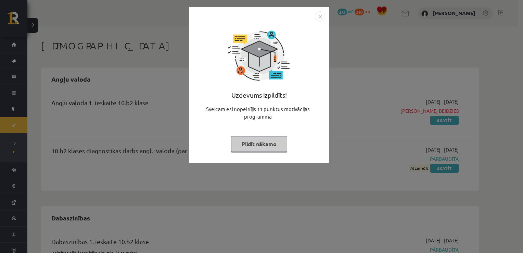
click at [322, 15] on img "Close" at bounding box center [320, 16] width 10 height 10
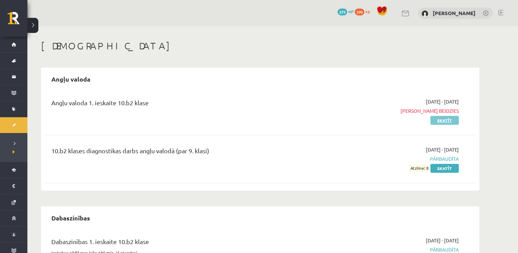
click at [448, 116] on link "Skatīt" at bounding box center [444, 120] width 28 height 9
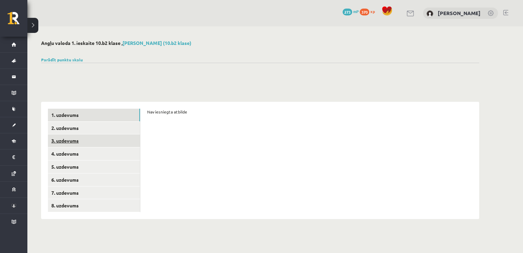
click at [92, 136] on link "3. uzdevums" at bounding box center [94, 140] width 92 height 13
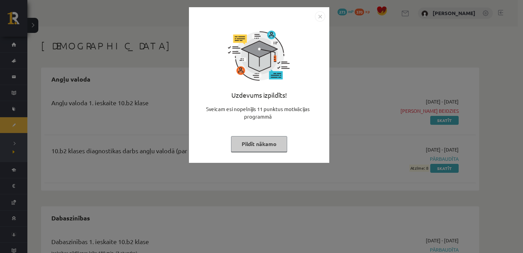
click at [316, 16] on img "Close" at bounding box center [320, 16] width 10 height 10
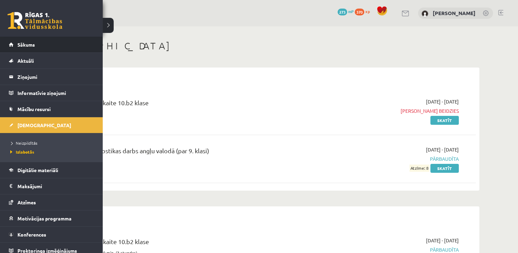
click at [0, 49] on li "Sākums" at bounding box center [51, 45] width 103 height 16
click at [17, 48] on link "Sākums" at bounding box center [51, 45] width 85 height 16
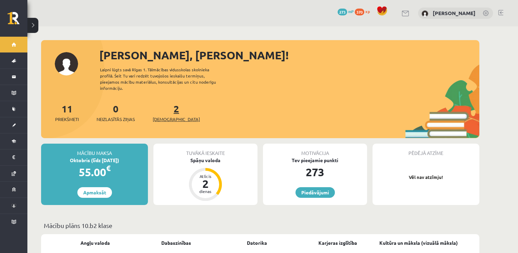
click at [168, 116] on span "[DEMOGRAPHIC_DATA]" at bounding box center [176, 119] width 47 height 7
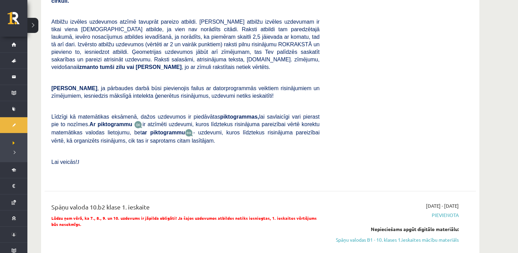
scroll to position [274, 0]
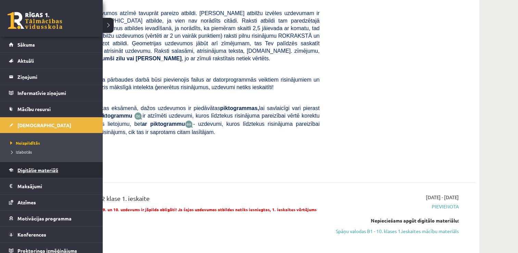
click at [30, 172] on link "Digitālie materiāli" at bounding box center [51, 170] width 85 height 16
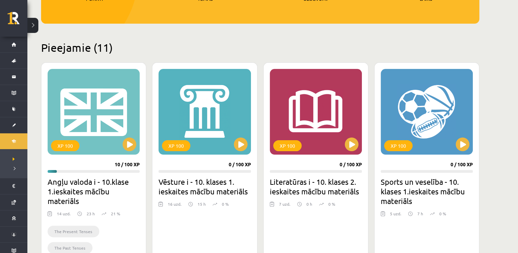
scroll to position [8, 0]
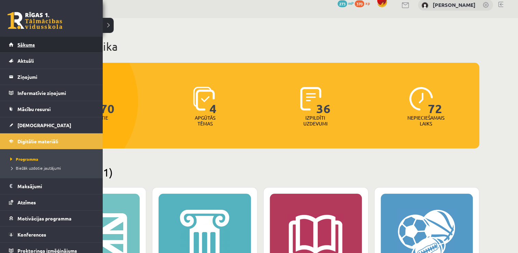
click at [12, 46] on link "Sākums" at bounding box center [51, 45] width 85 height 16
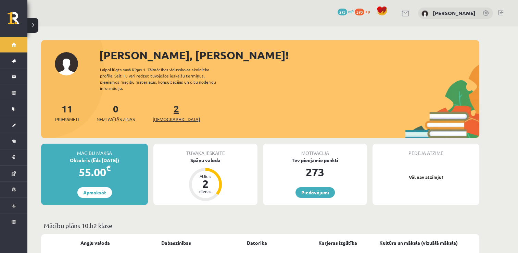
click at [158, 116] on span "[DEMOGRAPHIC_DATA]" at bounding box center [176, 119] width 47 height 7
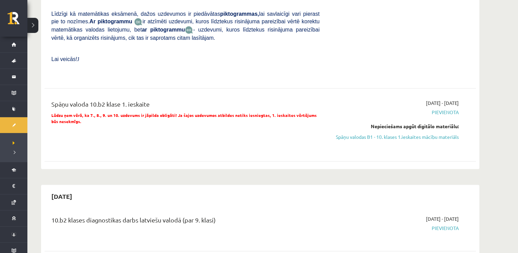
scroll to position [342, 0]
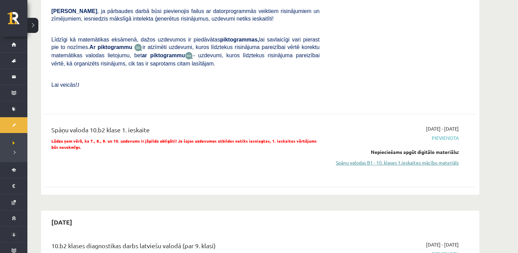
click at [393, 159] on link "Spāņu valodas B1 - 10. klases 1.ieskaites mācību materiāls" at bounding box center [394, 162] width 129 height 7
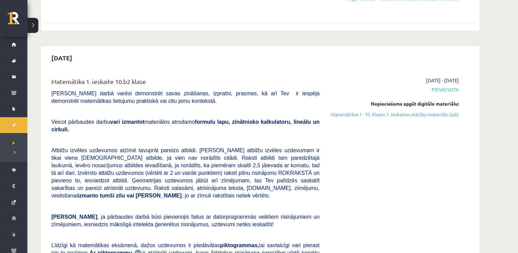
scroll to position [137, 0]
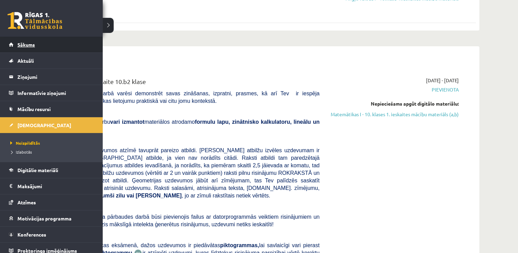
click at [13, 43] on link "Sākums" at bounding box center [51, 45] width 85 height 16
